Goal: Task Accomplishment & Management: Manage account settings

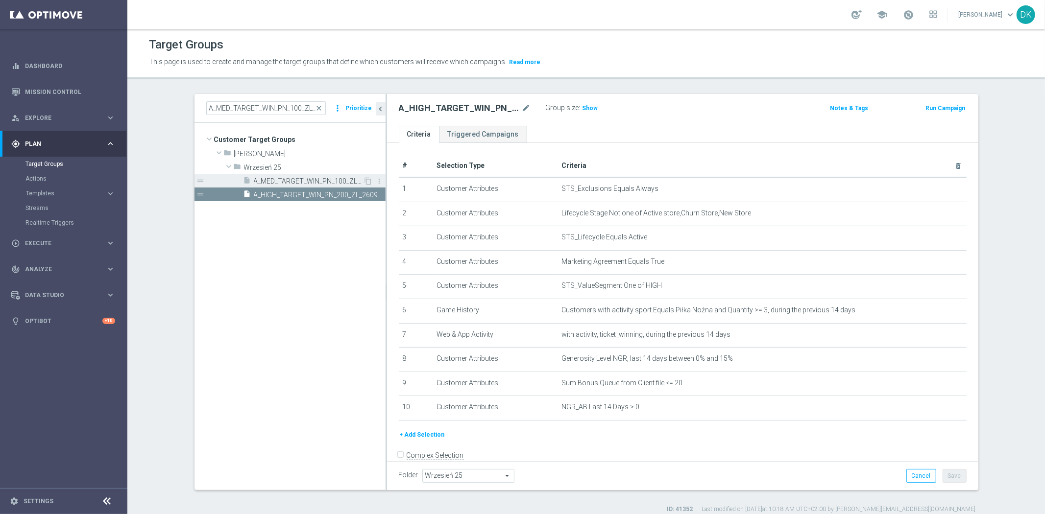
click at [291, 182] on span "A_MED_TARGET_WIN_PN_100_ZL_260925" at bounding box center [309, 181] width 110 height 8
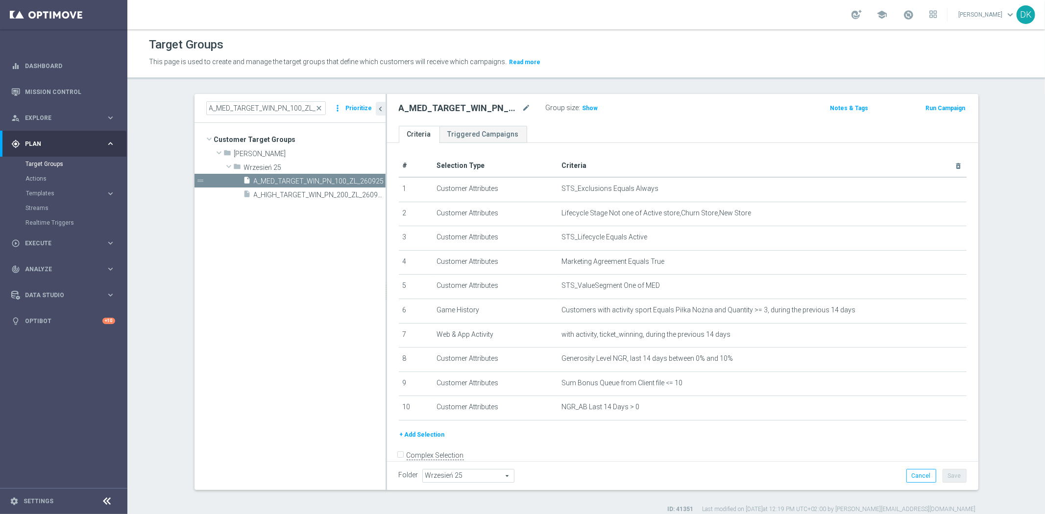
click at [253, 336] on tree-viewport "Customer Target Groups library_add create_new_folder folder" at bounding box center [290, 306] width 191 height 367
click at [261, 275] on tree-viewport "Customer Target Groups library_add create_new_folder folder" at bounding box center [290, 306] width 191 height 367
click at [292, 286] on tree-viewport "Customer Target Groups library_add create_new_folder folder" at bounding box center [290, 306] width 191 height 367
click at [287, 189] on div "insert_drive_file A_HIGH_TARGET_WIN_PN_200_ZL_260925" at bounding box center [304, 195] width 120 height 14
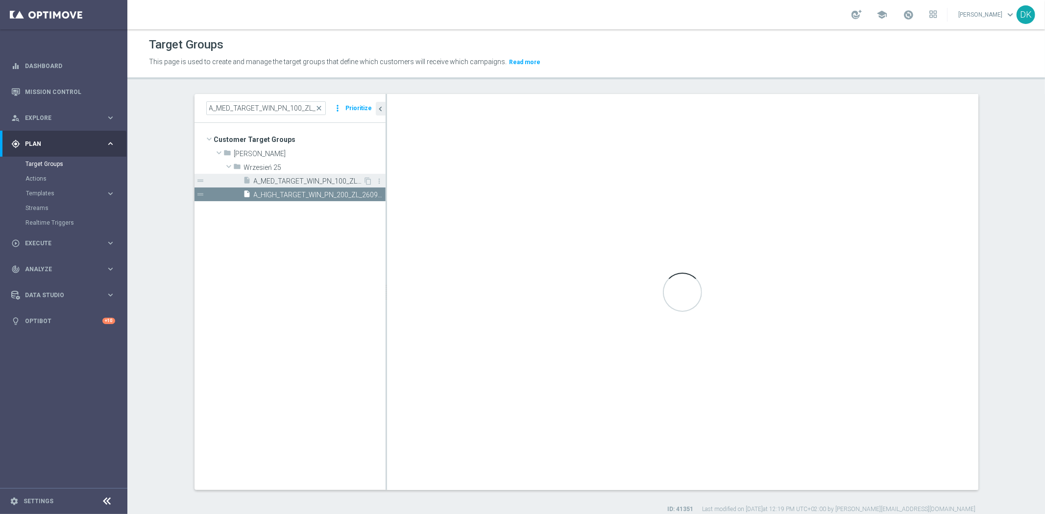
click at [290, 180] on span "A_MED_TARGET_WIN_PN_100_ZL_260925" at bounding box center [309, 181] width 110 height 8
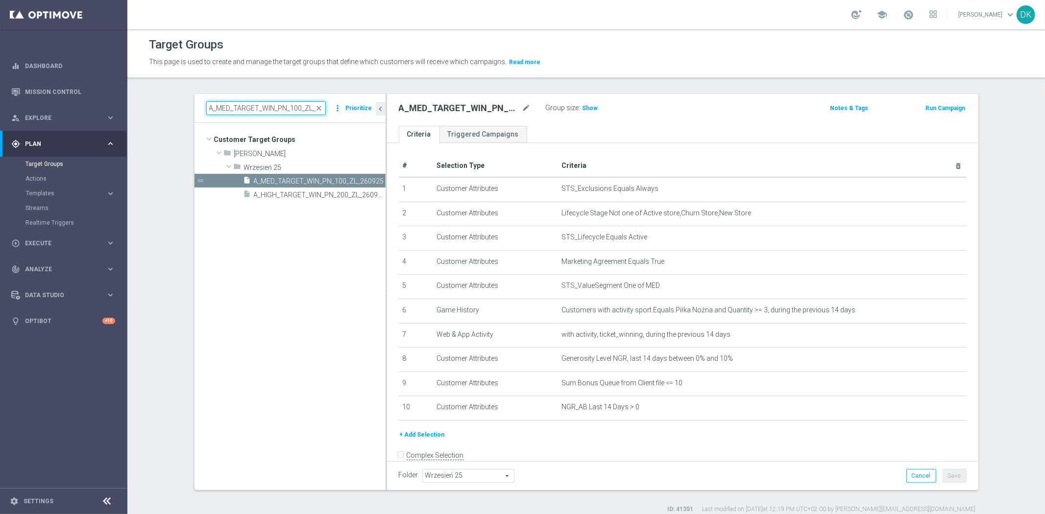
click at [278, 109] on input "A_MED_TARGET_WIN_PN_100_ZL_260925" at bounding box center [266, 108] width 120 height 14
click at [277, 109] on input "A_MED_TARGET_WIN_PN_100_ZL_260925" at bounding box center [266, 108] width 120 height 14
paste input "ALL_TARGET_OFFER_PUSH_ZAPOWIEDŹ_27"
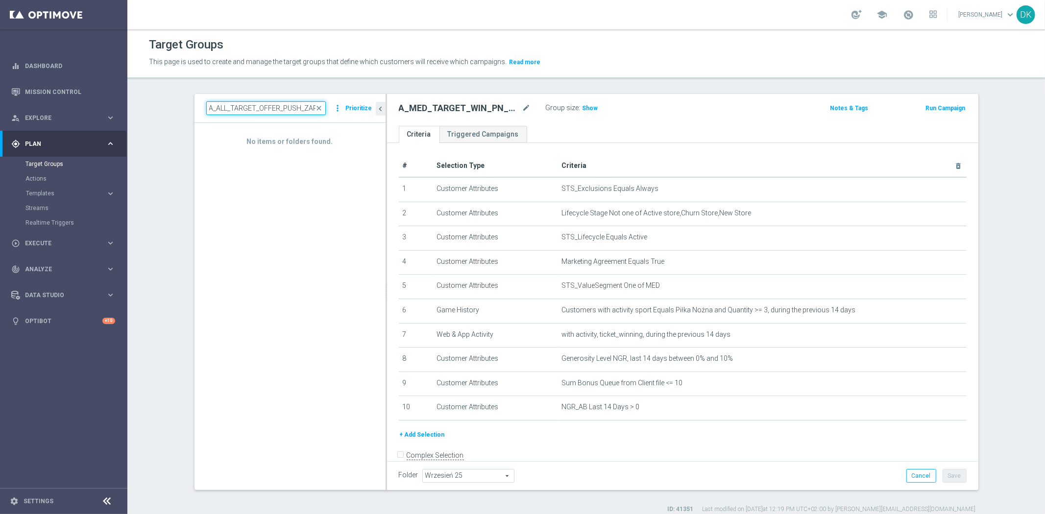
scroll to position [0, 48]
drag, startPoint x: 282, startPoint y: 105, endPoint x: 645, endPoint y: 114, distance: 363.7
click at [645, 114] on as-split "A_ALL_TARGET_OFFER_PUSH_ZAPOWIEDŹ_270925 close more_vert Prioritize No items or…" at bounding box center [587, 292] width 784 height 396
click at [275, 106] on input "A_ALL_TARGET_OFFER_PUSH_ZAPOWIEDŹ_27092" at bounding box center [266, 108] width 120 height 14
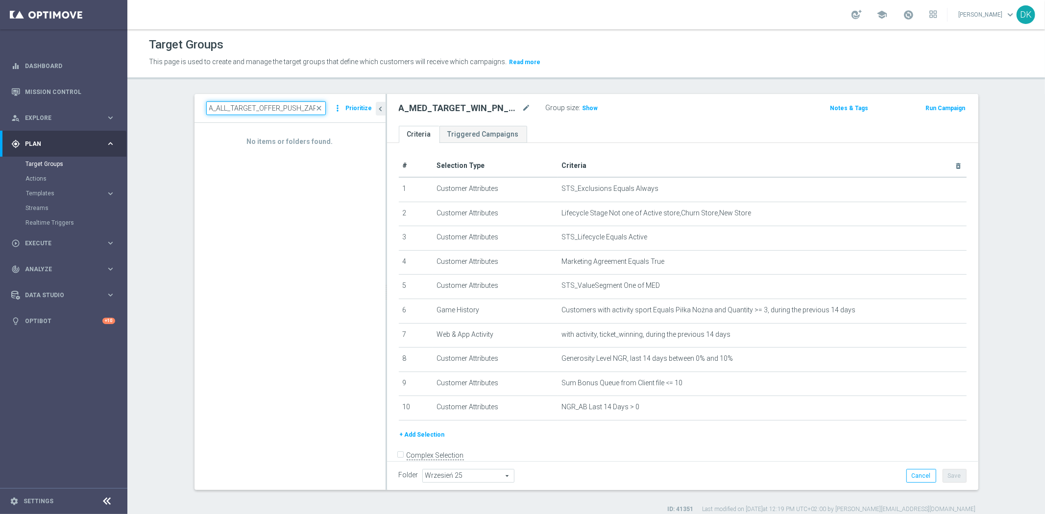
click at [275, 106] on input "A_ALL_TARGET_OFFER_PUSH_ZAPOWIEDŹ_27092" at bounding box center [266, 108] width 120 height 14
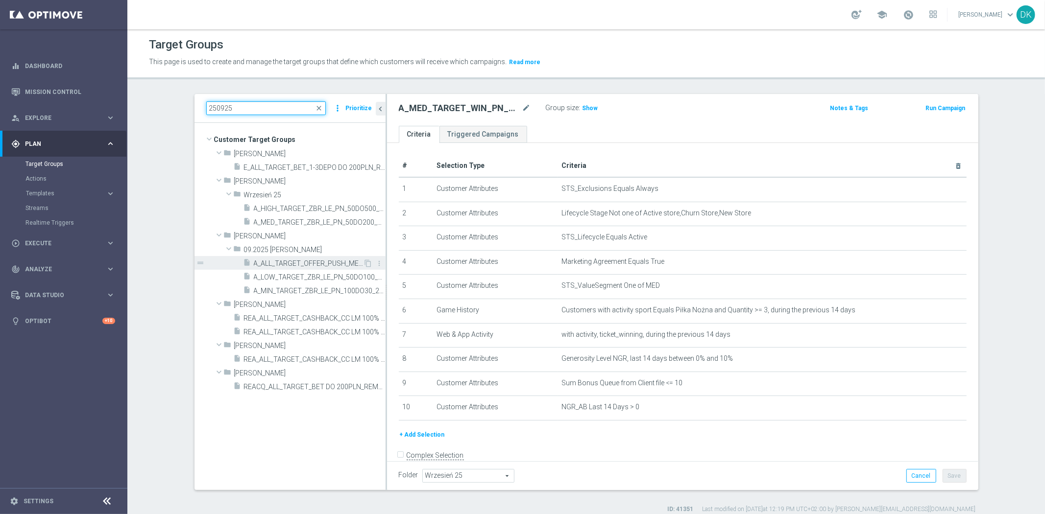
type input "250925"
click at [312, 262] on span "A_ALL_TARGET_OFFER_PUSH_MECZE_LE_250925" at bounding box center [309, 264] width 110 height 8
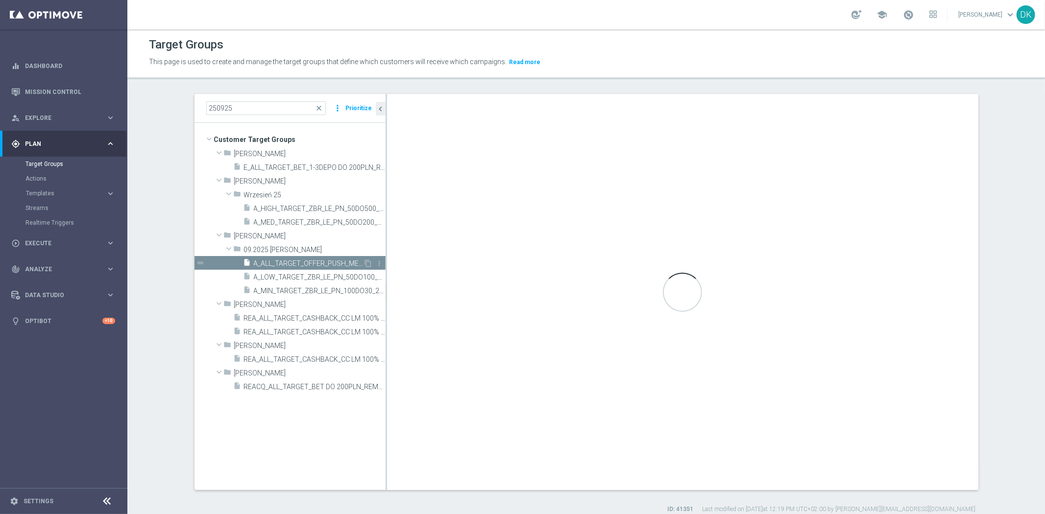
type input "09.2025 [PERSON_NAME]"
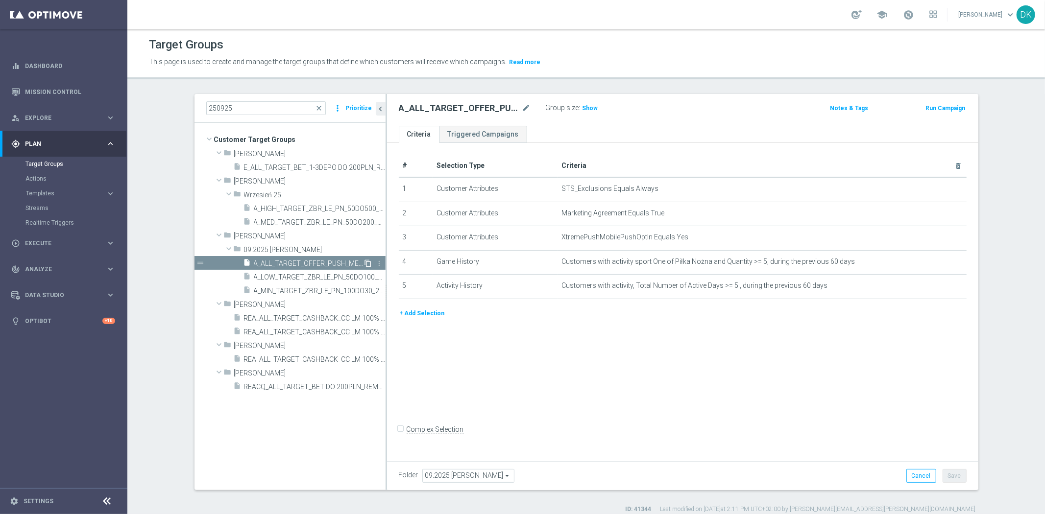
click at [365, 263] on icon "content_copy" at bounding box center [369, 264] width 8 height 8
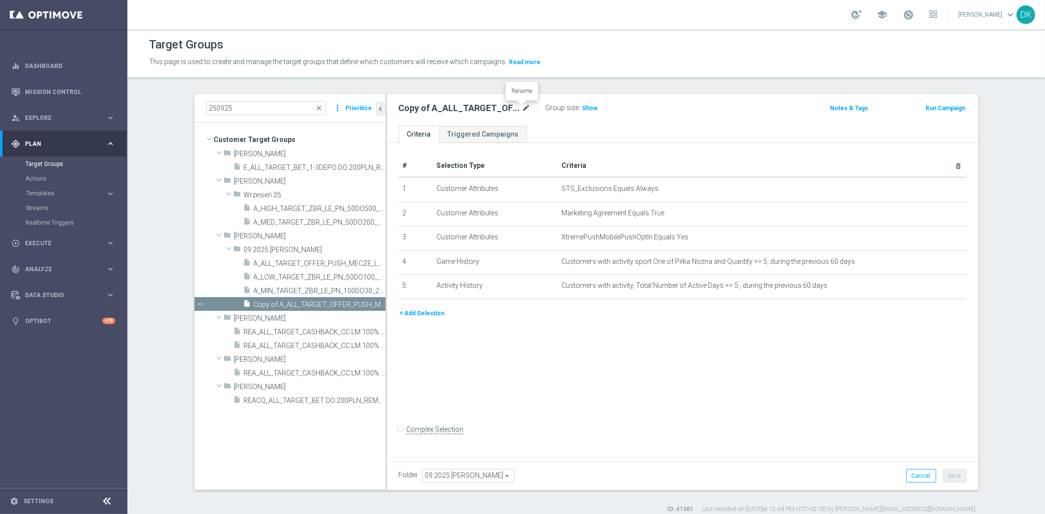
click at [522, 108] on icon "mode_edit" at bounding box center [526, 108] width 9 height 12
type input "A_ALL_TARGET_OFFER_PUSH_ZAPOWIEDŹ_270925"
click at [554, 339] on div "# Selection Type Criteria delete_forever 1 Customer Attributes STS_Exclusions E…" at bounding box center [682, 300] width 591 height 315
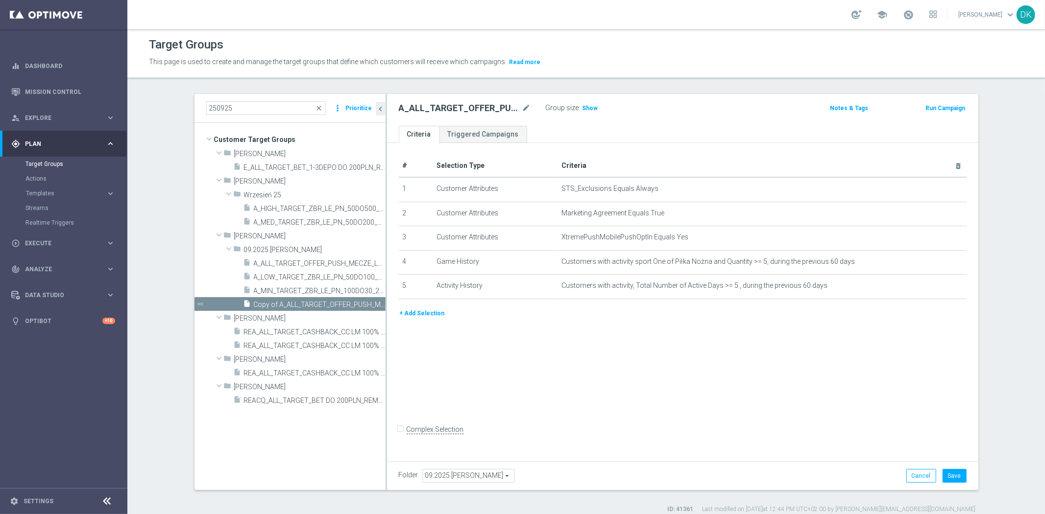
click at [456, 476] on span "09.2025 [PERSON_NAME]" at bounding box center [468, 476] width 91 height 13
click at [0, 0] on input "search" at bounding box center [0, 0] width 0 height 0
type input "Wrze"
click at [472, 438] on span "Wrzesień 25" at bounding box center [467, 438] width 81 height 8
type input "Wrzesień 25"
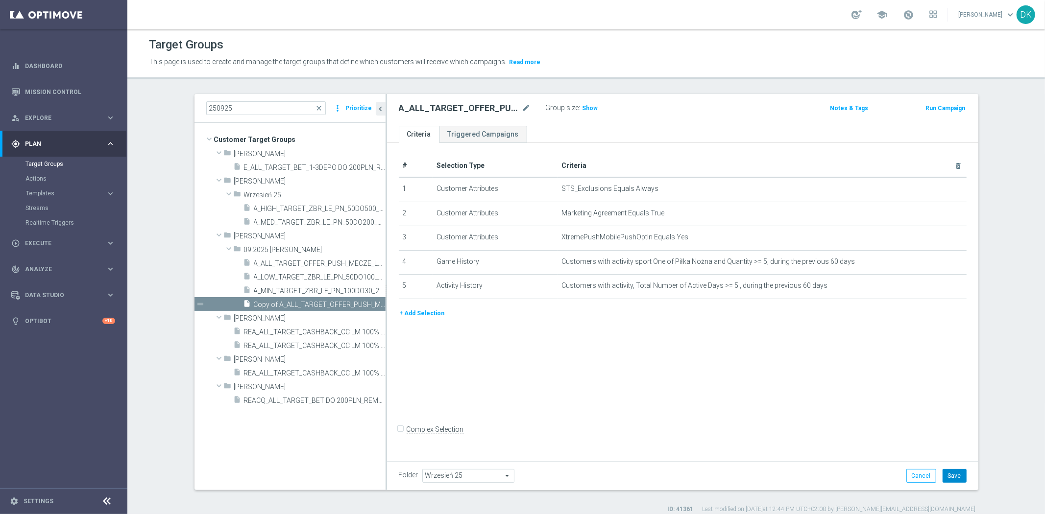
click at [954, 477] on button "Save" at bounding box center [955, 476] width 24 height 14
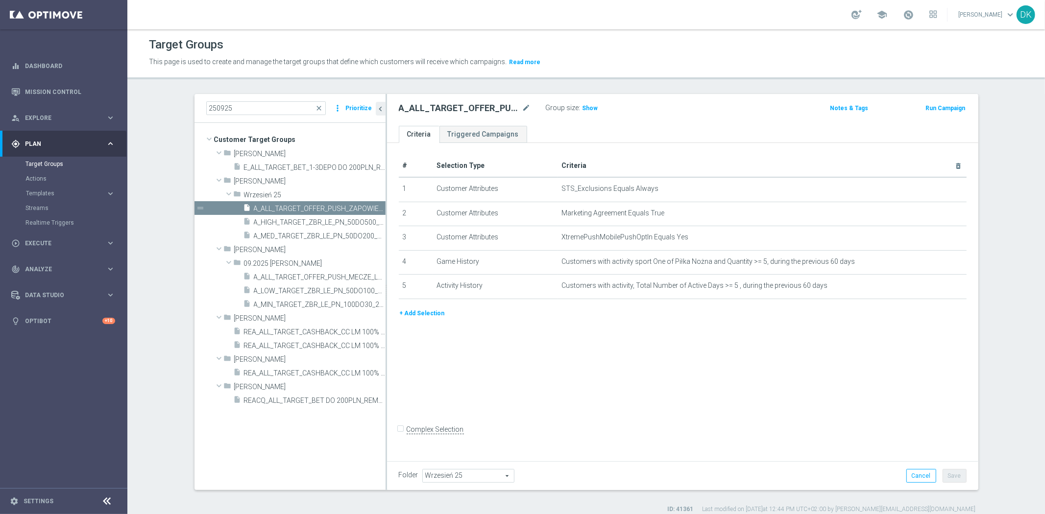
click at [272, 100] on div "250925 close more_vert Prioritize" at bounding box center [290, 108] width 191 height 29
click at [271, 101] on input "250925" at bounding box center [266, 108] width 120 height 14
paste input "A_ALL_TARGET_OFFER_PUSH_ZAPOWIEDŹ_27"
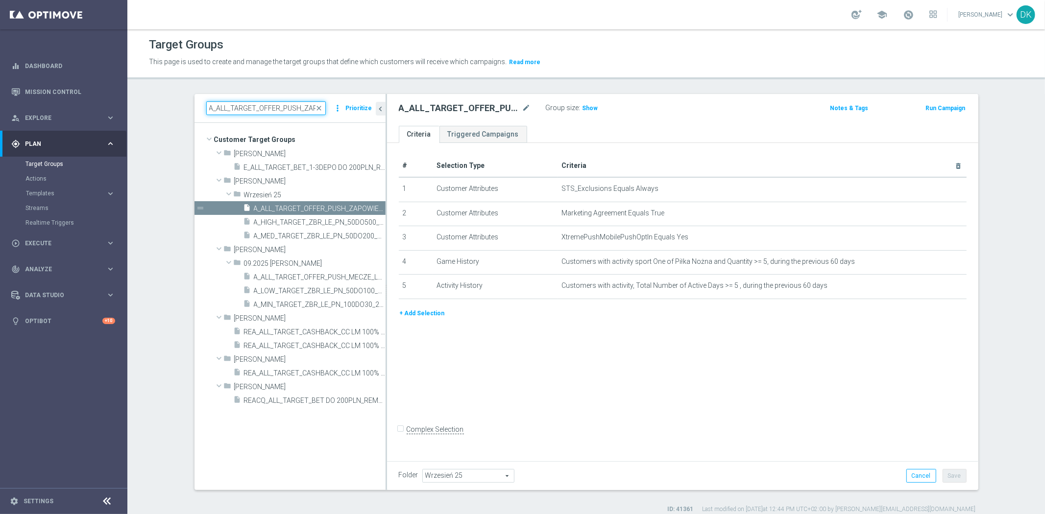
scroll to position [0, 48]
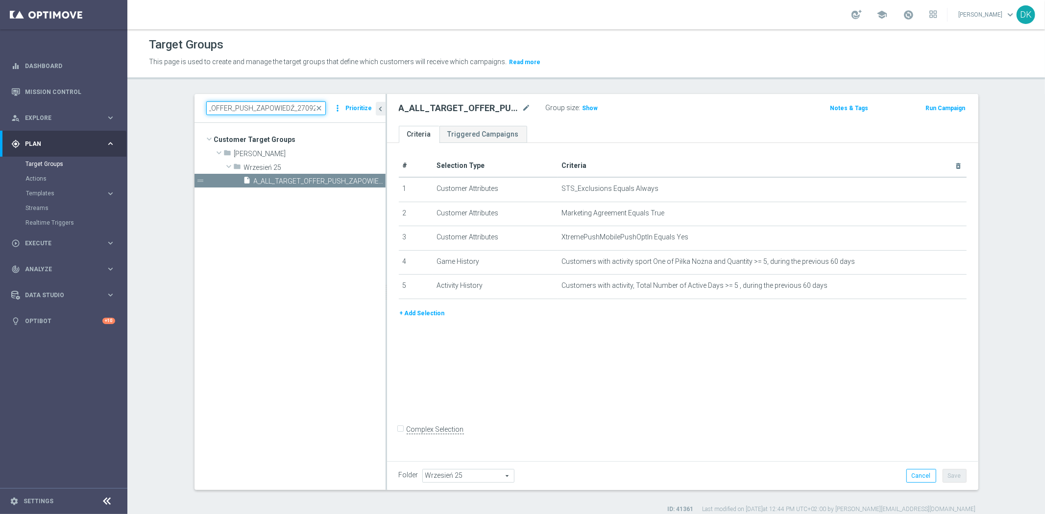
type input "A_ALL_TARGET_OFFER_PUSH_ZAPOWIEDŹ_270925"
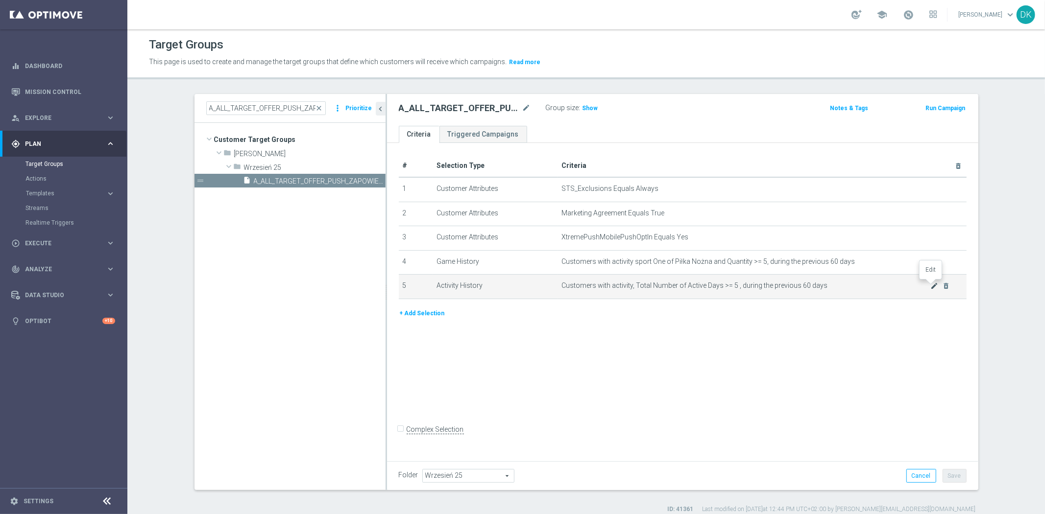
click at [931, 285] on icon "mode_edit" at bounding box center [934, 286] width 8 height 8
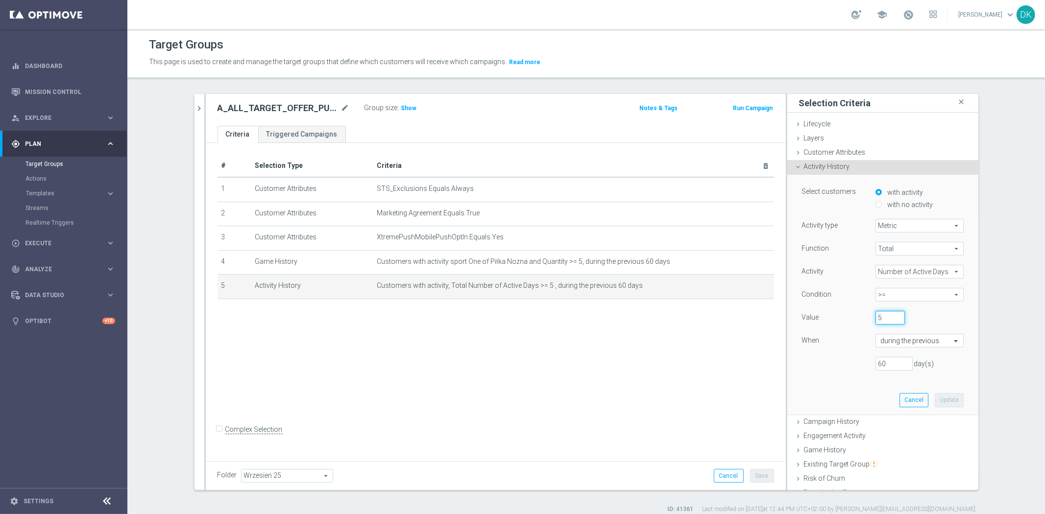
drag, startPoint x: 874, startPoint y: 318, endPoint x: 817, endPoint y: 336, distance: 59.5
click at [787, 316] on div "Select customers with activity with no activity Activity type Metric Metric arr…" at bounding box center [882, 295] width 191 height 241
type input "3"
click at [946, 396] on button "Update" at bounding box center [949, 400] width 29 height 14
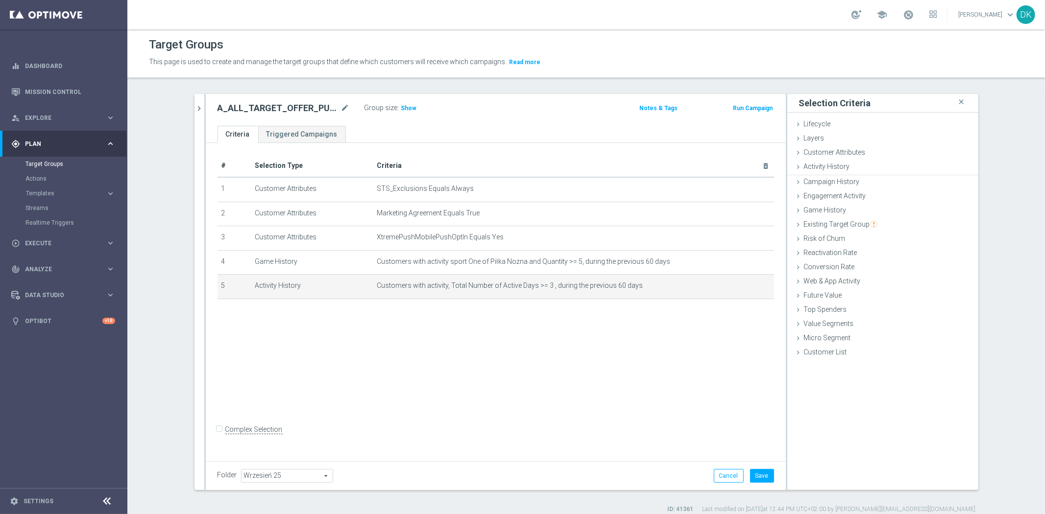
click at [484, 380] on div "# Selection Type Criteria delete_forever 1 Customer Attributes STS_Exclusions E…" at bounding box center [496, 300] width 580 height 315
click at [765, 473] on button "Save" at bounding box center [762, 476] width 24 height 14
click at [195, 108] on icon "chevron_right" at bounding box center [199, 108] width 9 height 9
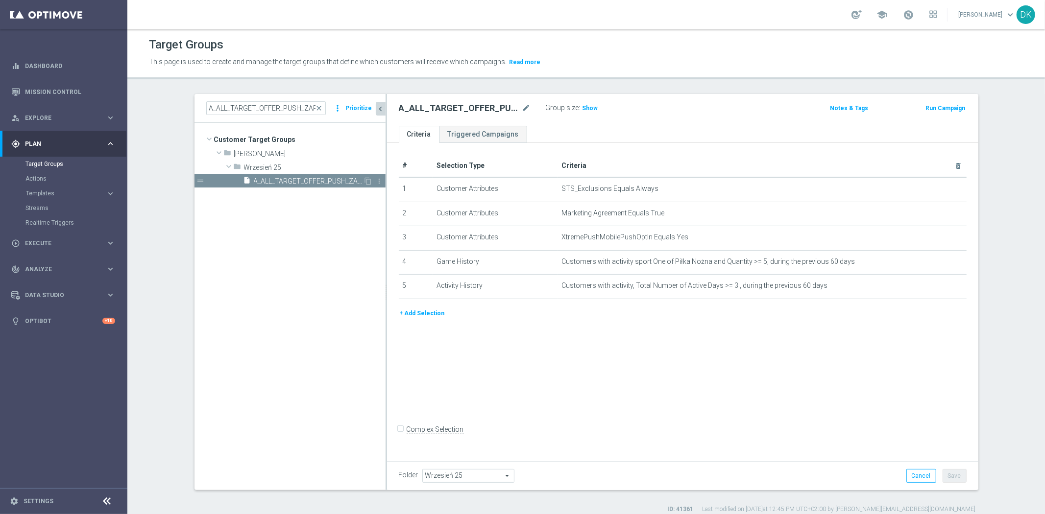
click at [285, 179] on span "A_ALL_TARGET_OFFER_PUSH_ZAPOWIEDŹ_270925" at bounding box center [309, 181] width 110 height 8
click at [585, 106] on span "Show" at bounding box center [591, 108] width 16 height 7
click at [637, 356] on div "# Selection Type Criteria delete_forever 1 Customer Attributes STS_Exclusions E…" at bounding box center [682, 300] width 591 height 315
